Goal: Information Seeking & Learning: Learn about a topic

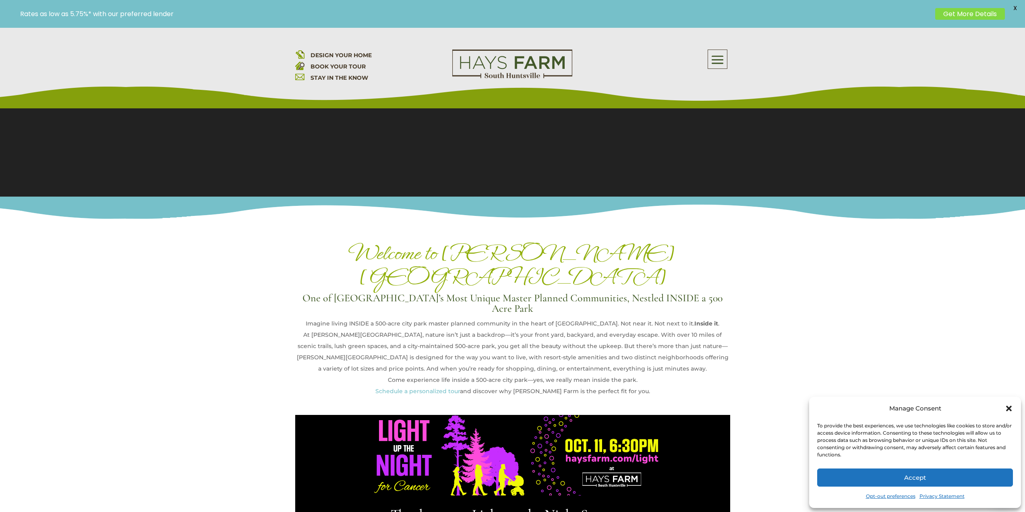
scroll to position [322, 0]
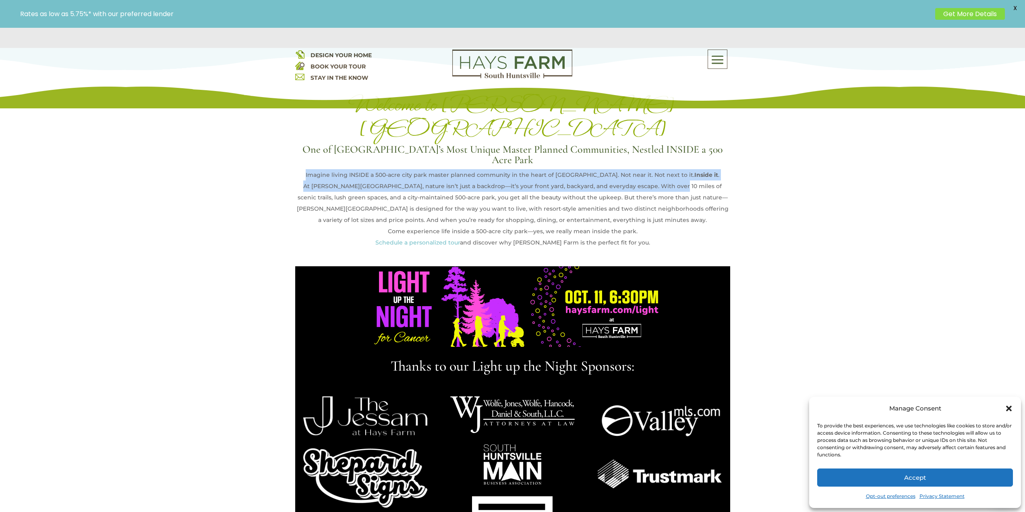
drag, startPoint x: 310, startPoint y: 136, endPoint x: 648, endPoint y: 152, distance: 338.2
click at [648, 152] on div "Welcome to Hays Farm One of Huntsville’s Most Unique Master Planned Communities…" at bounding box center [512, 170] width 435 height 155
click at [648, 180] on div "At [PERSON_NAME][GEOGRAPHIC_DATA], nature isn’t just a backdrop—it’s your front…" at bounding box center [512, 202] width 435 height 45
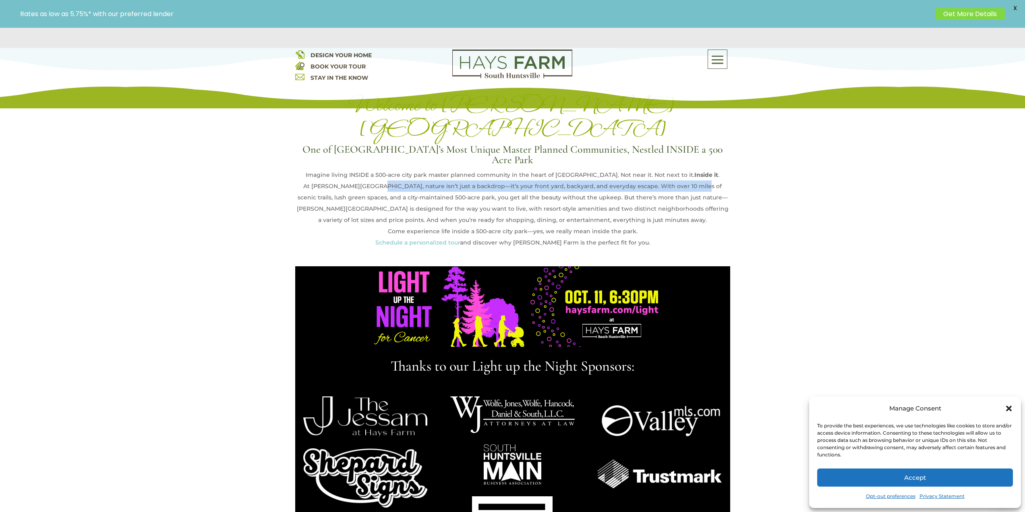
drag, startPoint x: 364, startPoint y: 147, endPoint x: 666, endPoint y: 154, distance: 302.5
click at [666, 180] on div "At [PERSON_NAME][GEOGRAPHIC_DATA], nature isn’t just a backdrop—it’s your front…" at bounding box center [512, 202] width 435 height 45
drag, startPoint x: 668, startPoint y: 154, endPoint x: 522, endPoint y: 154, distance: 146.2
click at [522, 180] on div "At [PERSON_NAME][GEOGRAPHIC_DATA], nature isn’t just a backdrop—it’s your front…" at bounding box center [512, 202] width 435 height 45
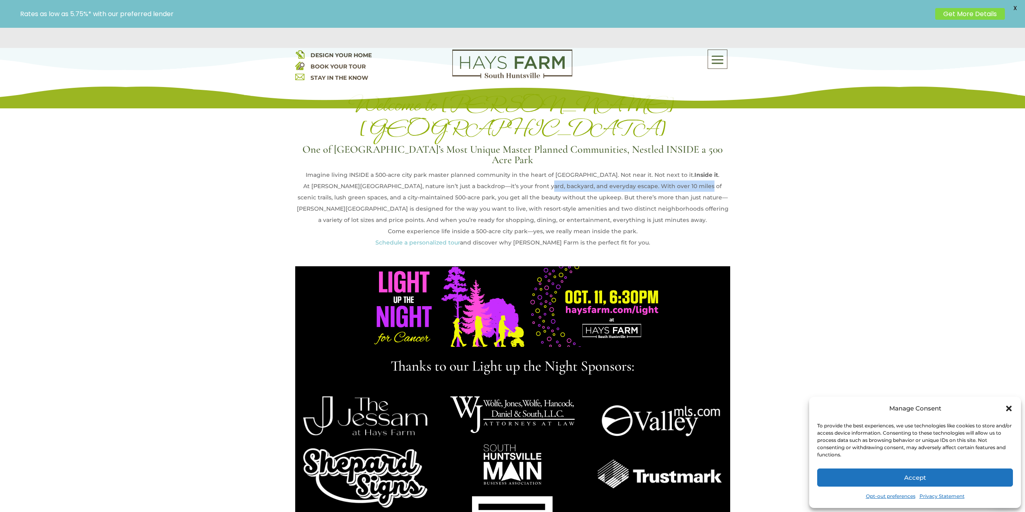
click at [522, 180] on div "At [PERSON_NAME][GEOGRAPHIC_DATA], nature isn’t just a backdrop—it’s your front…" at bounding box center [512, 202] width 435 height 45
drag, startPoint x: 494, startPoint y: 150, endPoint x: 646, endPoint y: 153, distance: 152.6
click at [646, 180] on div "At [PERSON_NAME][GEOGRAPHIC_DATA], nature isn’t just a backdrop—it’s your front…" at bounding box center [512, 202] width 435 height 45
drag, startPoint x: 650, startPoint y: 153, endPoint x: 507, endPoint y: 155, distance: 142.5
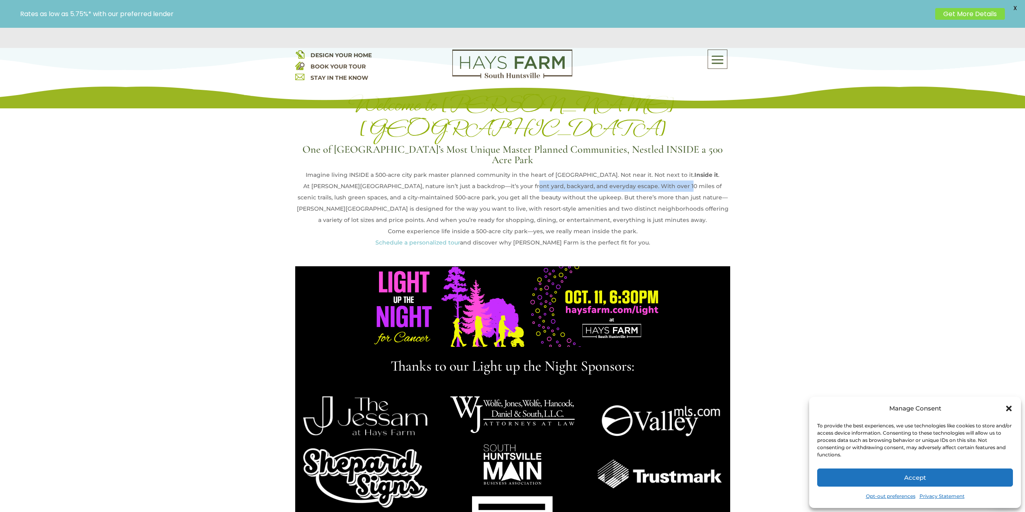
click at [507, 180] on div "At [PERSON_NAME][GEOGRAPHIC_DATA], nature isn’t just a backdrop—it’s your front…" at bounding box center [512, 202] width 435 height 45
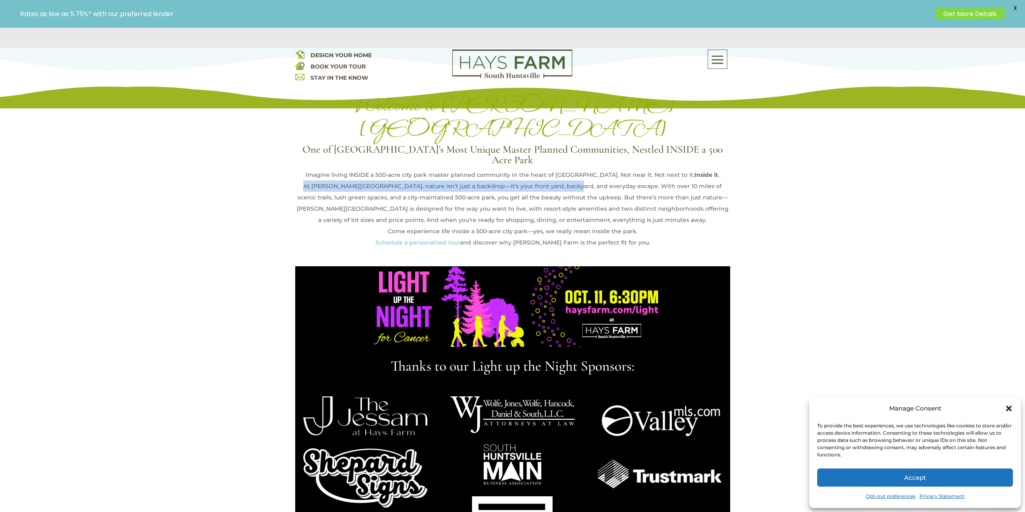
drag, startPoint x: 443, startPoint y: 154, endPoint x: 552, endPoint y: 157, distance: 109.2
click at [552, 157] on div "Welcome to Hays Farm One of Huntsville’s Most Unique Master Planned Communities…" at bounding box center [512, 347] width 1025 height 598
click at [552, 180] on div "At [PERSON_NAME][GEOGRAPHIC_DATA], nature isn’t just a backdrop—it’s your front…" at bounding box center [512, 202] width 435 height 45
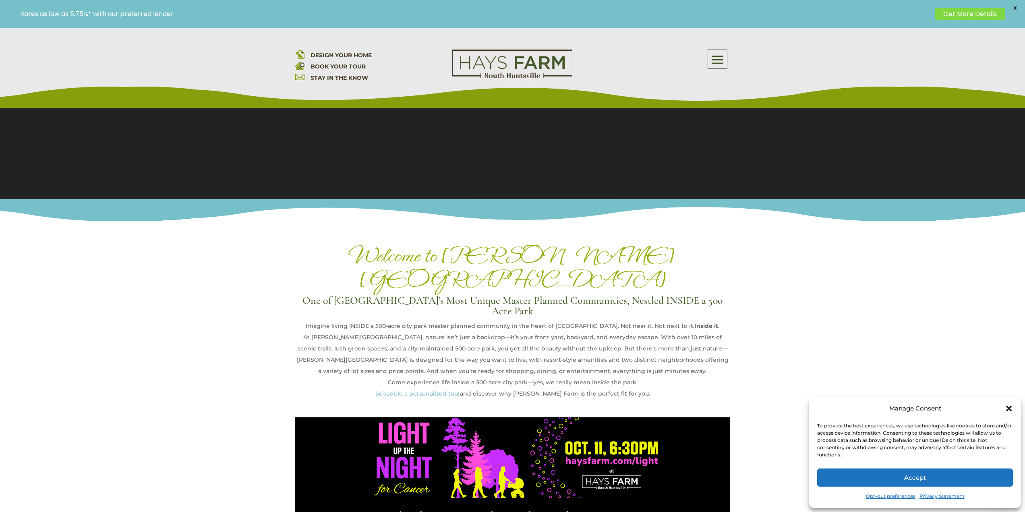
scroll to position [201, 0]
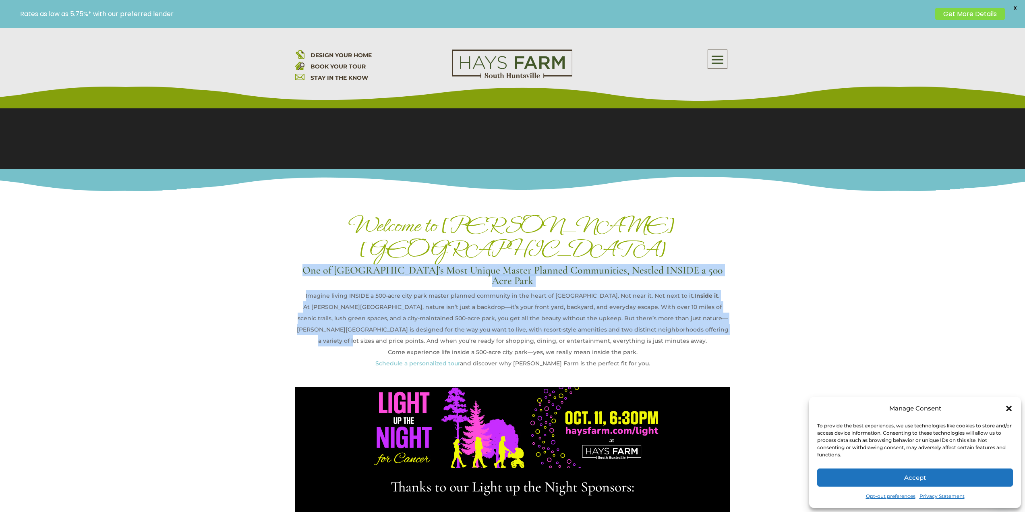
drag, startPoint x: 317, startPoint y: 255, endPoint x: 691, endPoint y: 300, distance: 376.4
click at [691, 300] on div "Welcome to Hays Farm One of Huntsville’s Most Unique Master Planned Communities…" at bounding box center [512, 290] width 435 height 155
click at [691, 301] on div "At [PERSON_NAME][GEOGRAPHIC_DATA], nature isn’t just a backdrop—it’s your front…" at bounding box center [512, 323] width 435 height 45
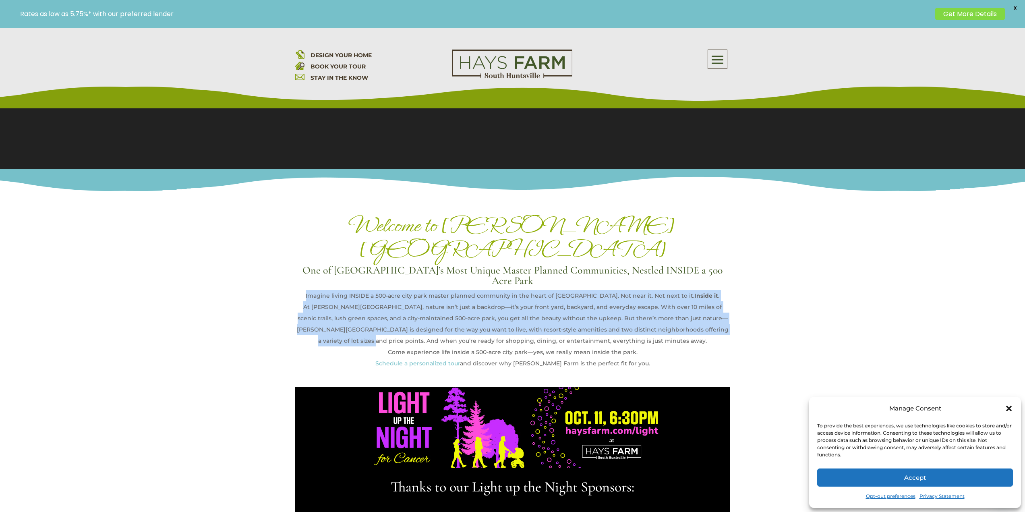
drag, startPoint x: 295, startPoint y: 259, endPoint x: 716, endPoint y: 299, distance: 423.1
click at [716, 299] on div "Welcome to Hays Farm One of Huntsville’s Most Unique Master Planned Communities…" at bounding box center [512, 290] width 435 height 155
click at [716, 301] on div "At [PERSON_NAME][GEOGRAPHIC_DATA], nature isn’t just a backdrop—it’s your front…" at bounding box center [512, 323] width 435 height 45
